Goal: Navigation & Orientation: Find specific page/section

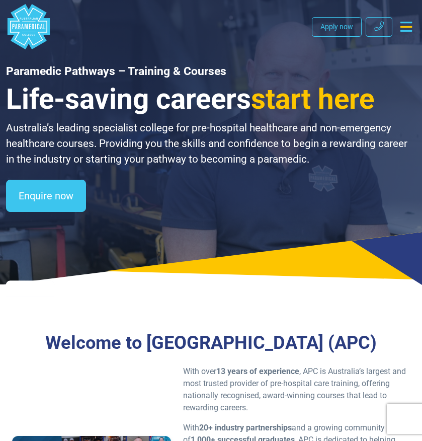
click at [408, 30] on icon "Toggle navigation" at bounding box center [407, 27] width 12 height 10
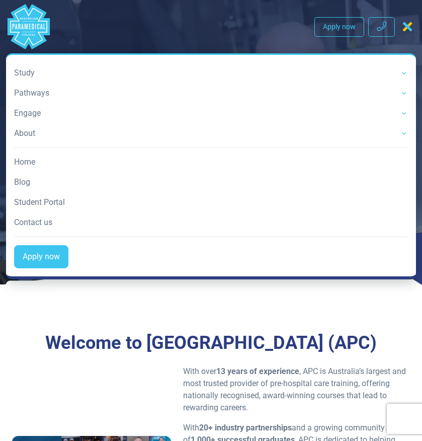
click at [54, 200] on link "Student Portal" at bounding box center [211, 202] width 394 height 20
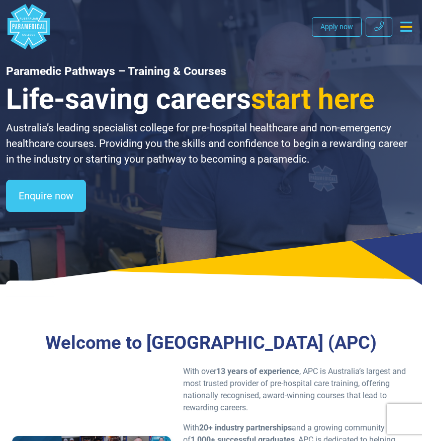
click at [406, 22] on icon "Toggle navigation" at bounding box center [407, 27] width 12 height 10
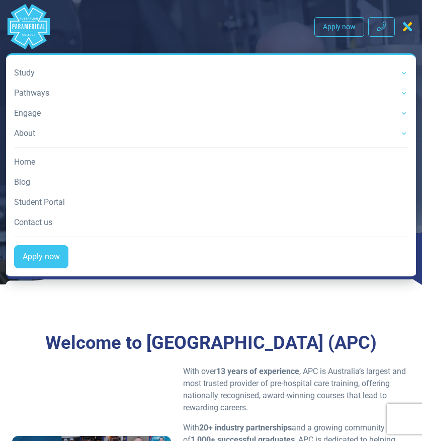
click at [29, 204] on link "Student Portal" at bounding box center [211, 202] width 394 height 20
